Goal: Find specific page/section: Find specific page/section

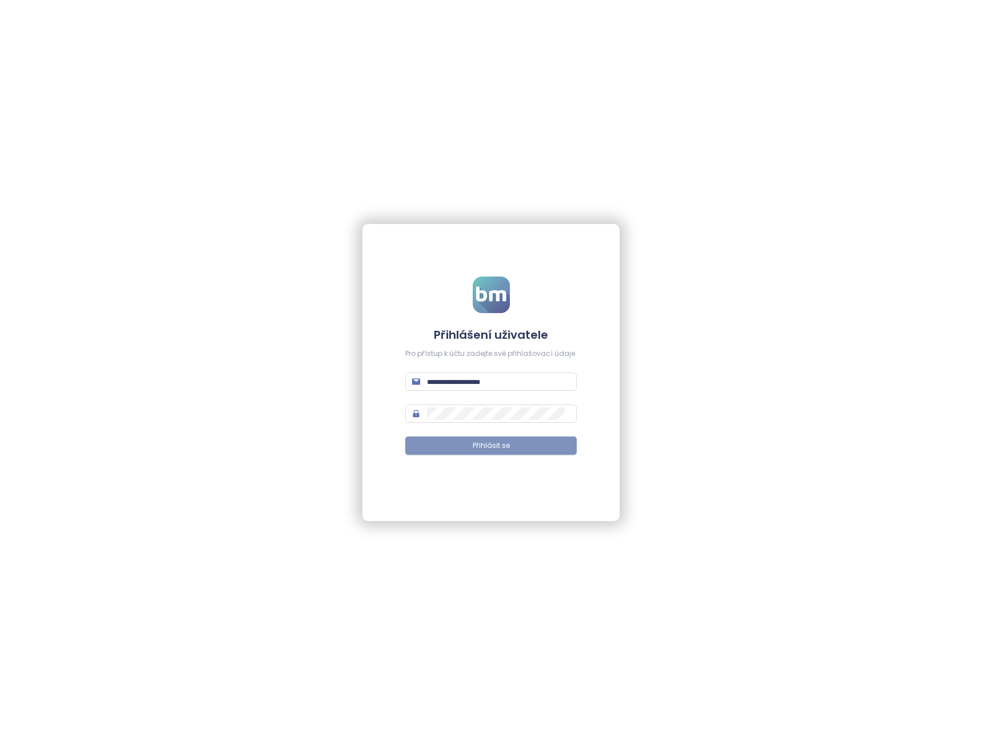
type input "**********"
click at [477, 440] on button "Přihlásit se" at bounding box center [490, 446] width 171 height 18
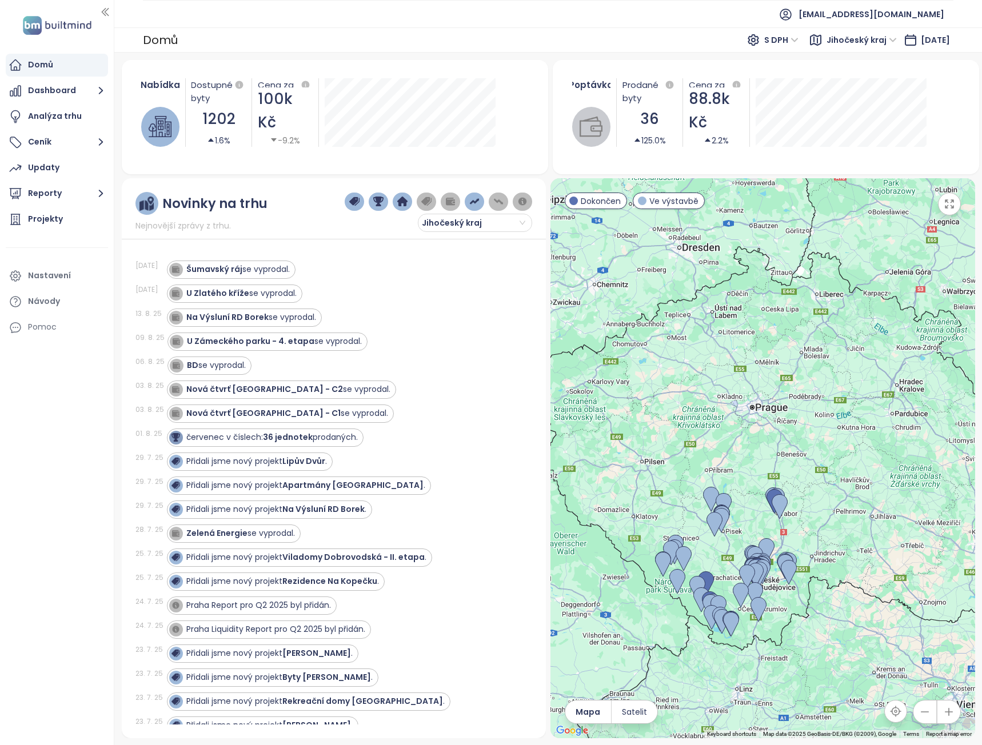
drag, startPoint x: 738, startPoint y: 336, endPoint x: 726, endPoint y: 444, distance: 108.2
click at [726, 444] on div at bounding box center [762, 458] width 425 height 560
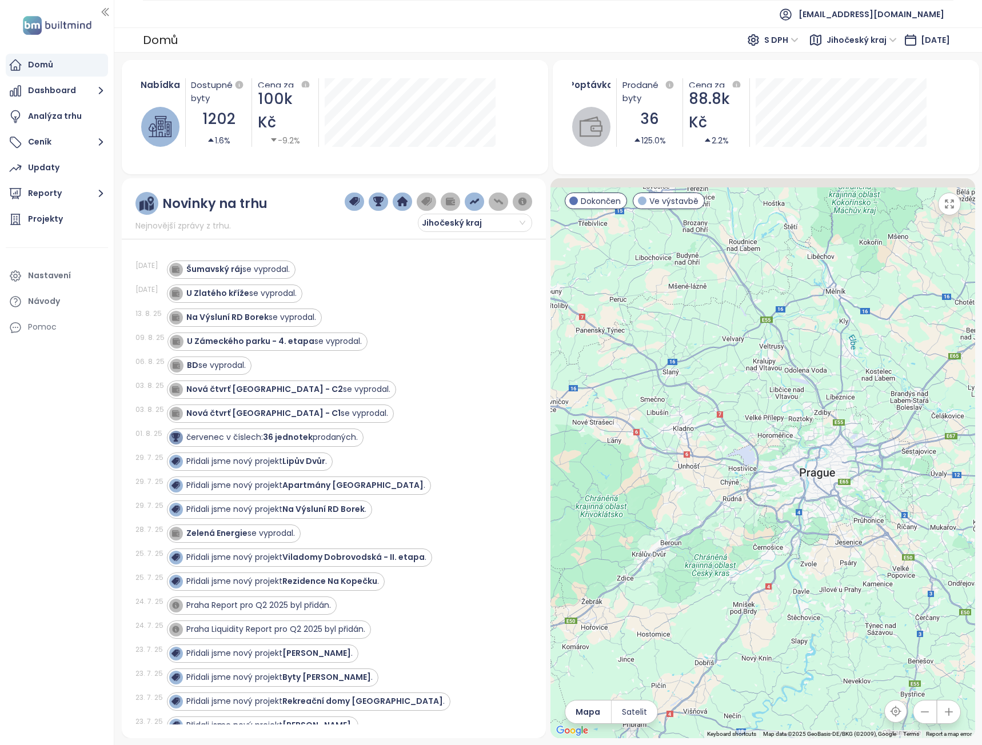
drag, startPoint x: 726, startPoint y: 407, endPoint x: 741, endPoint y: 581, distance: 175.0
click at [741, 581] on div at bounding box center [762, 458] width 425 height 560
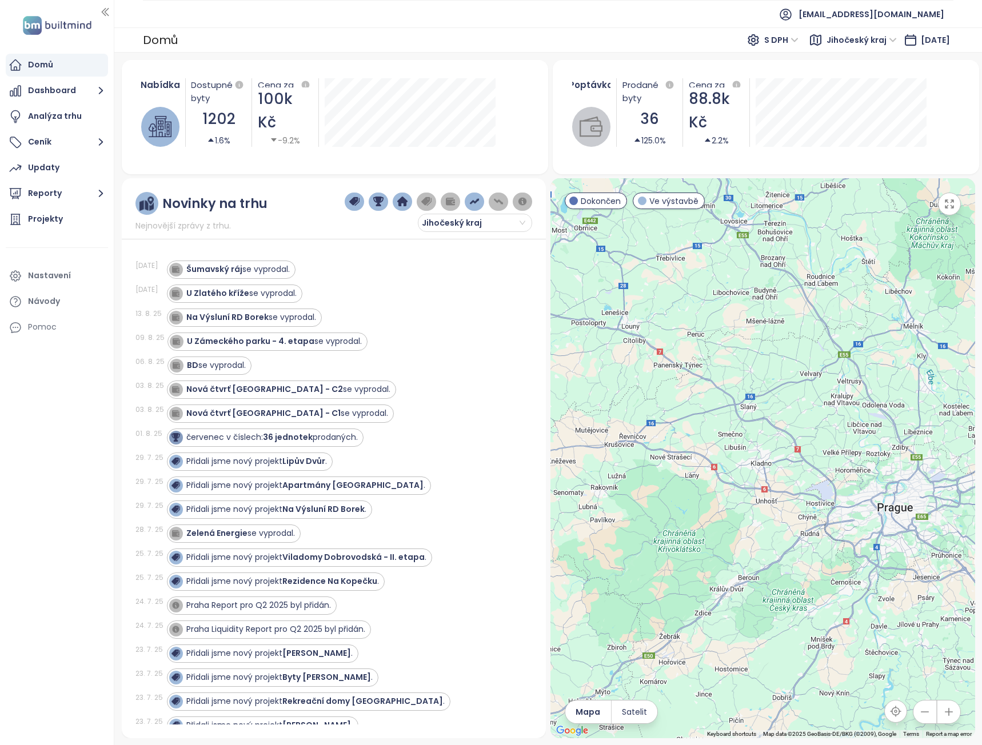
drag, startPoint x: 704, startPoint y: 510, endPoint x: 765, endPoint y: 512, distance: 61.2
click at [765, 512] on div at bounding box center [762, 458] width 425 height 560
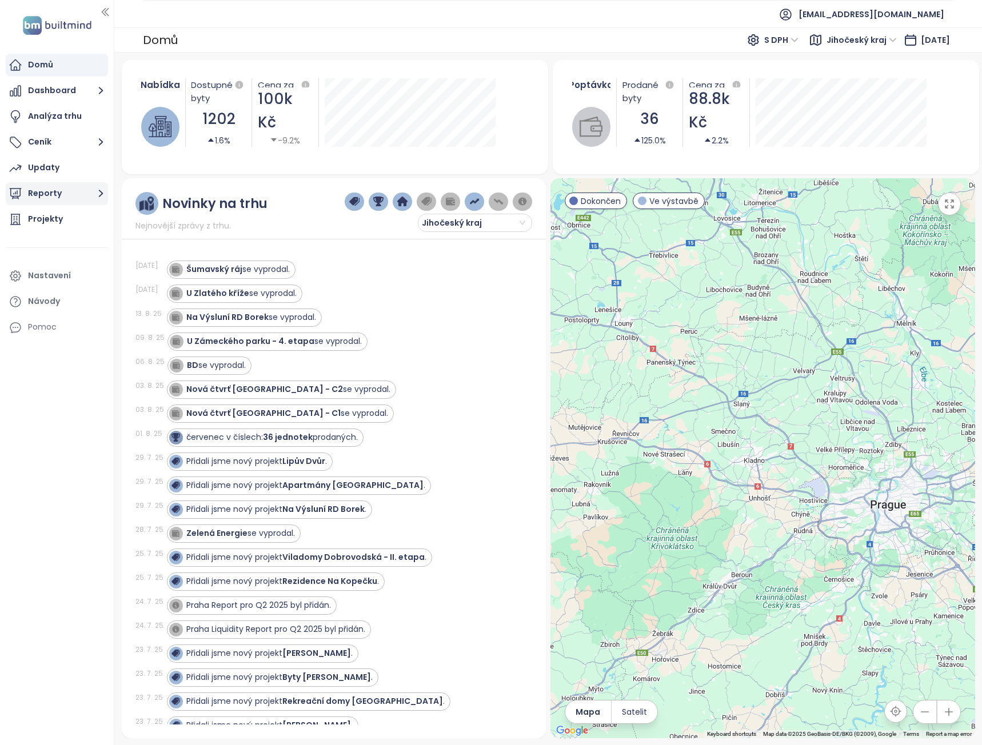
click at [90, 196] on button "Reporty" at bounding box center [57, 193] width 102 height 23
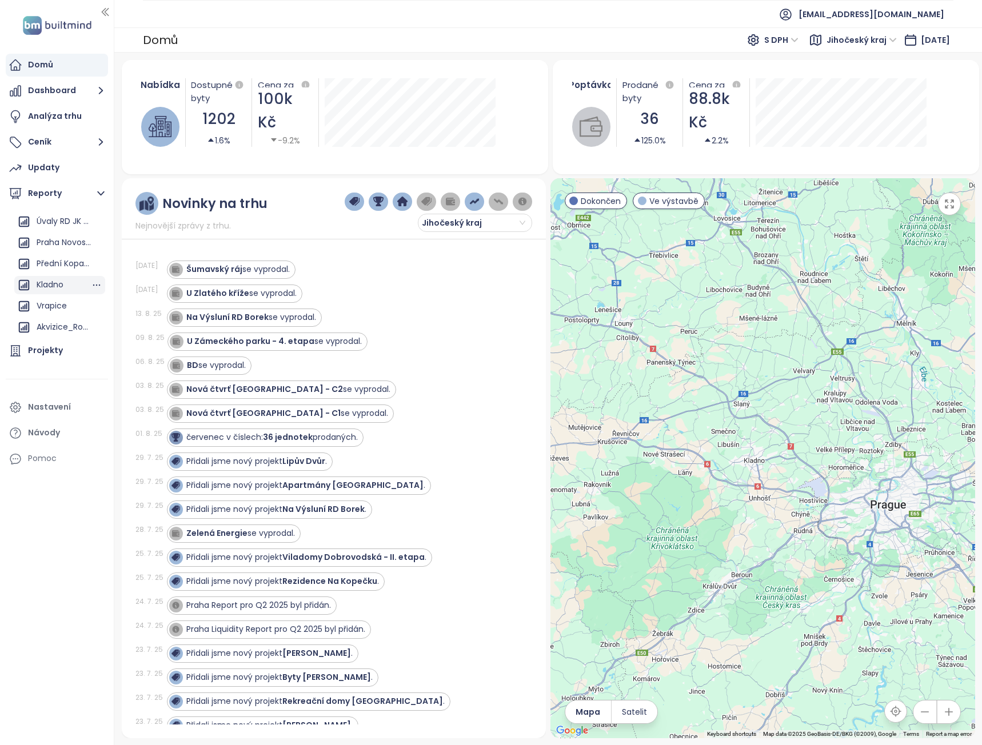
click at [60, 283] on div "Kladno" at bounding box center [50, 285] width 27 height 14
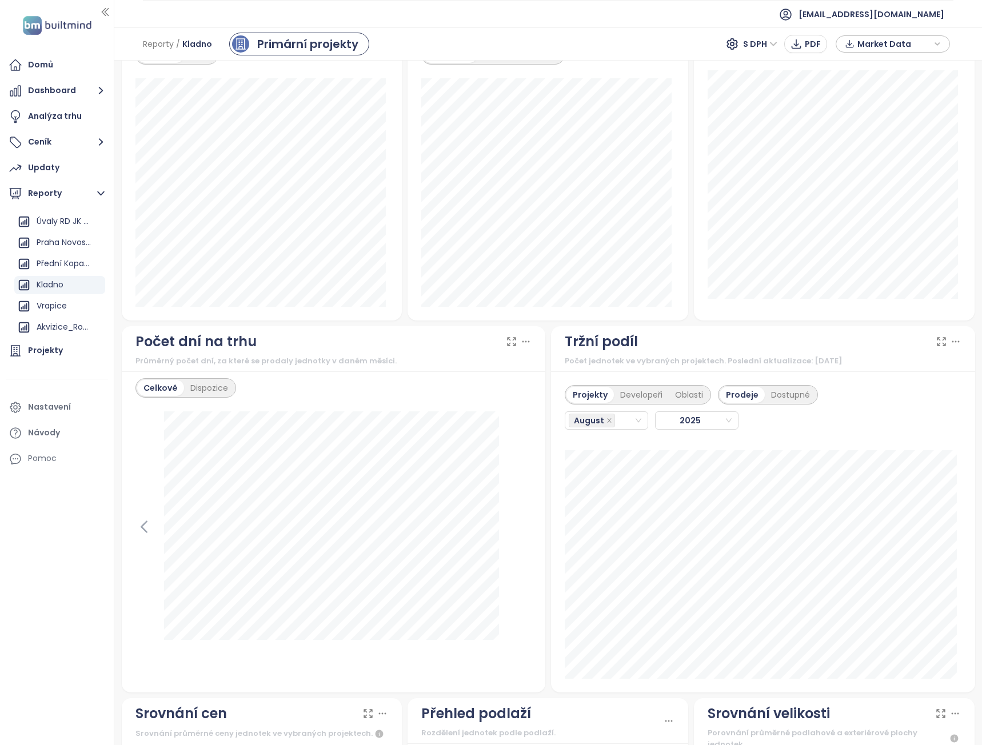
scroll to position [743, 0]
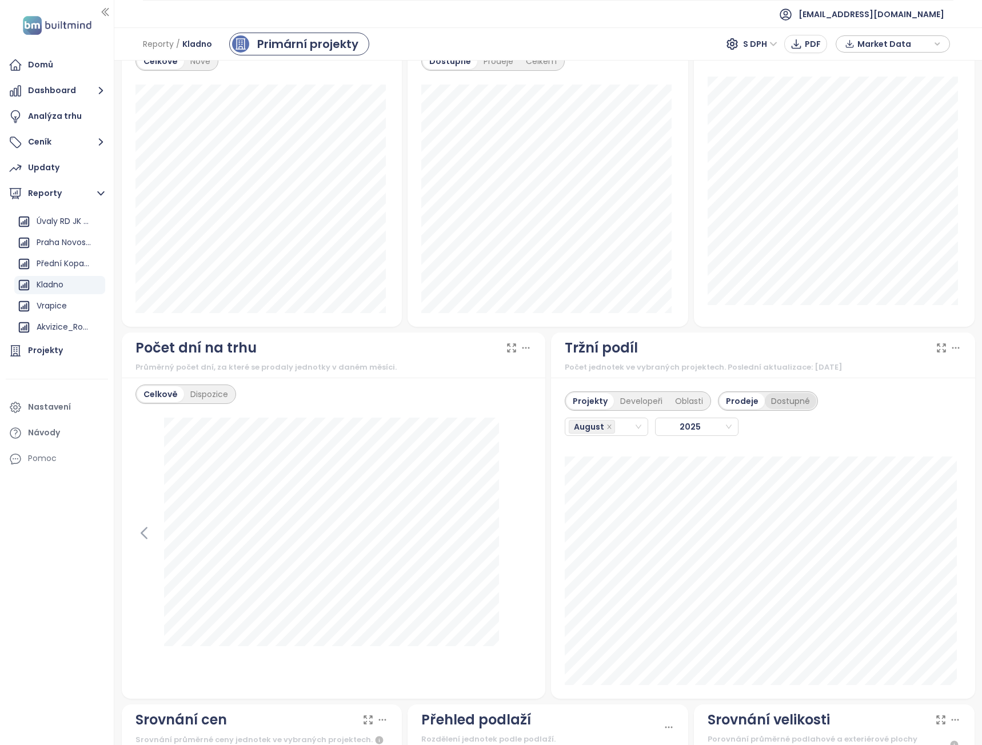
click at [777, 393] on div "Dostupné" at bounding box center [790, 401] width 51 height 16
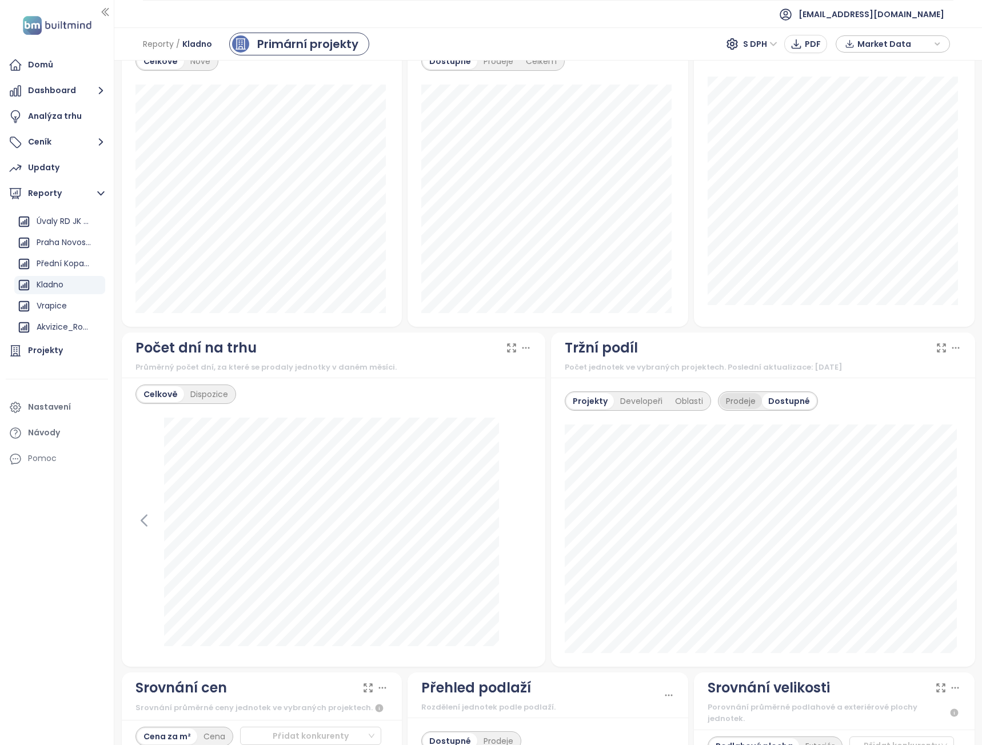
click at [740, 393] on div "Prodeje" at bounding box center [741, 401] width 42 height 16
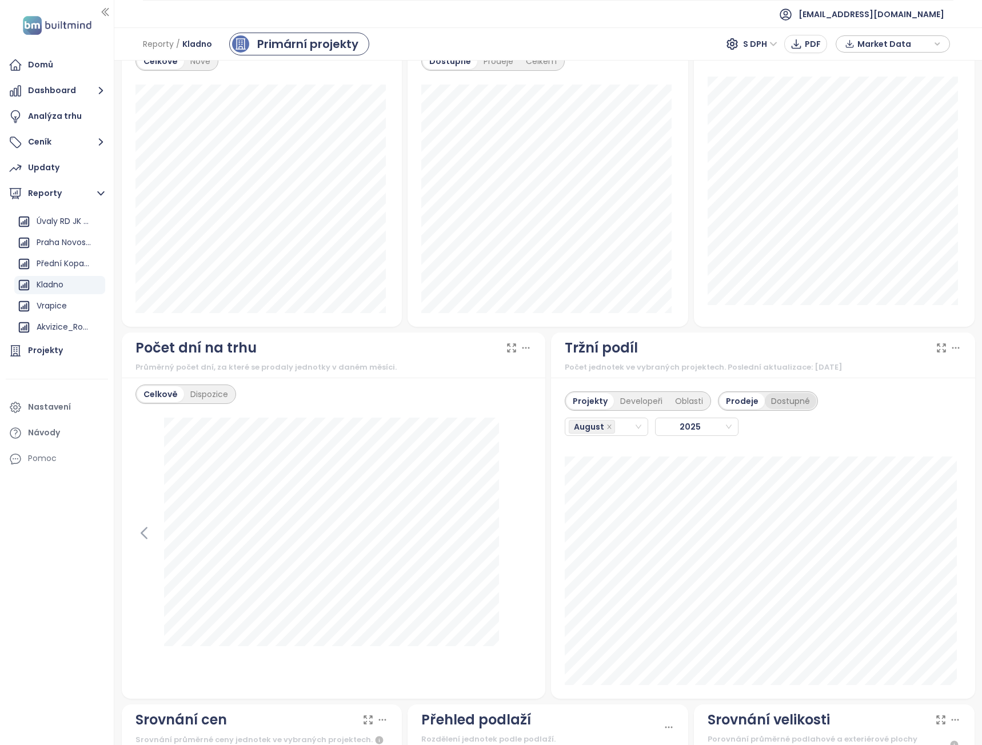
click at [777, 393] on div "Dostupné" at bounding box center [790, 401] width 51 height 16
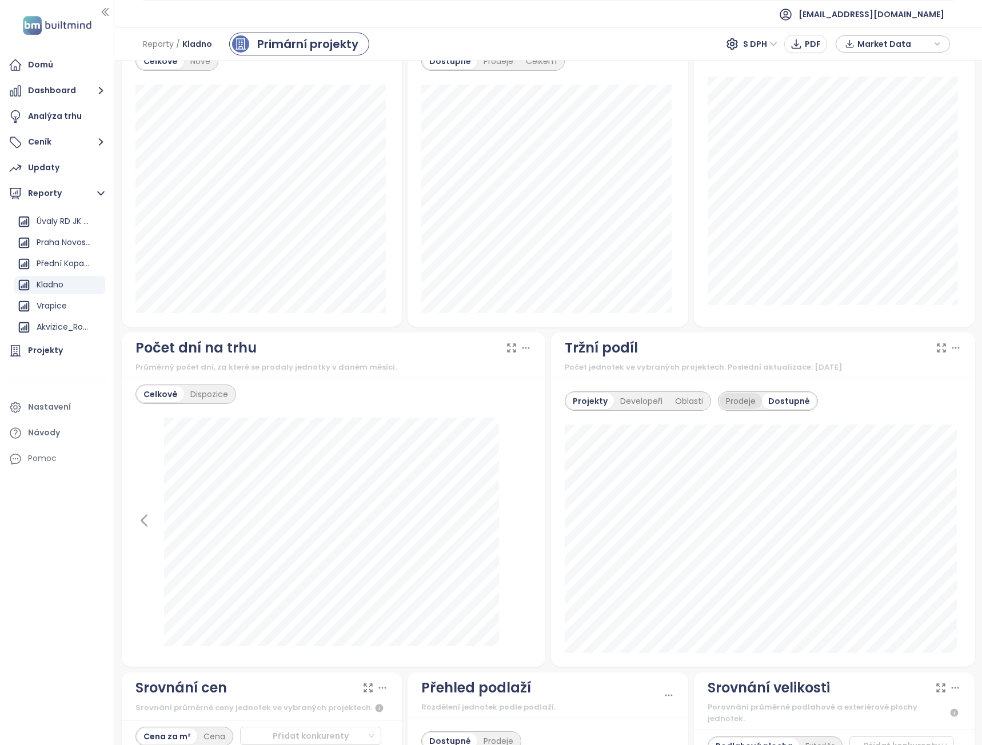
click at [730, 393] on div "Prodeje" at bounding box center [741, 401] width 42 height 16
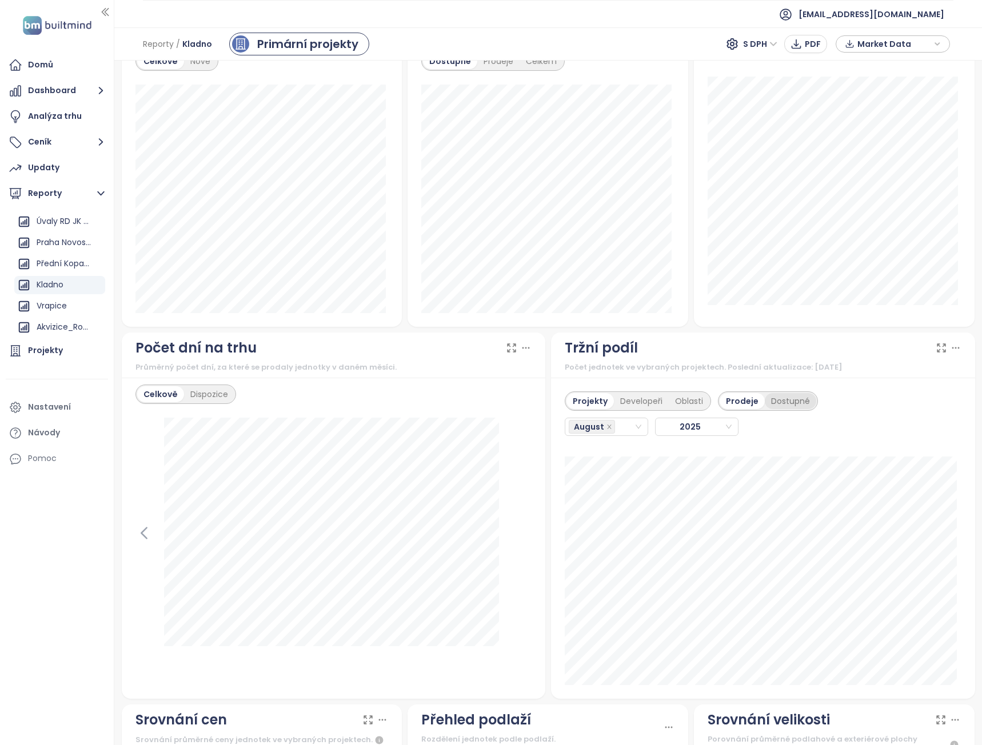
click at [778, 393] on div "Dostupné" at bounding box center [790, 401] width 51 height 16
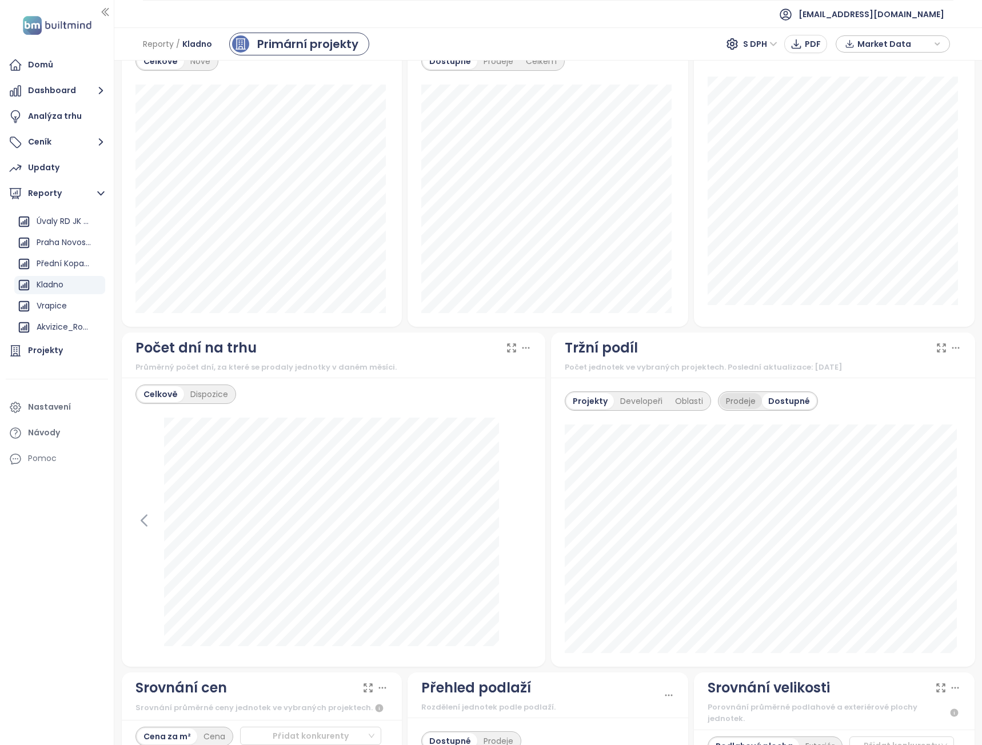
click at [732, 393] on div "Prodeje" at bounding box center [741, 401] width 42 height 16
